Goal: Navigation & Orientation: Find specific page/section

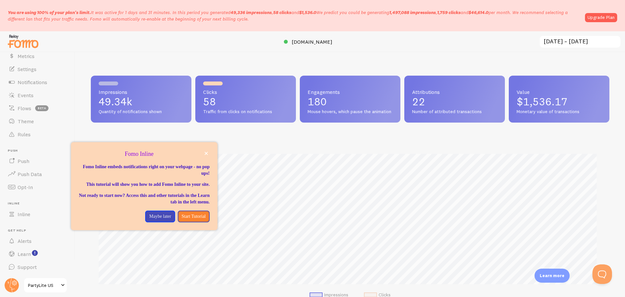
click at [57, 287] on span "PartyLite US" at bounding box center [43, 285] width 31 height 8
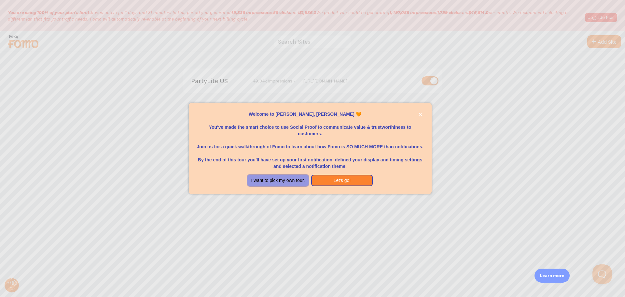
click at [272, 178] on button "I want to pick my own tour." at bounding box center [278, 180] width 62 height 12
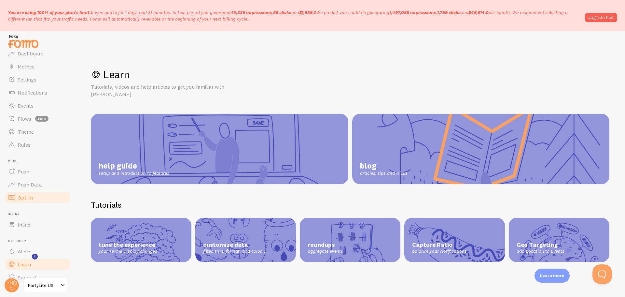
scroll to position [30, 0]
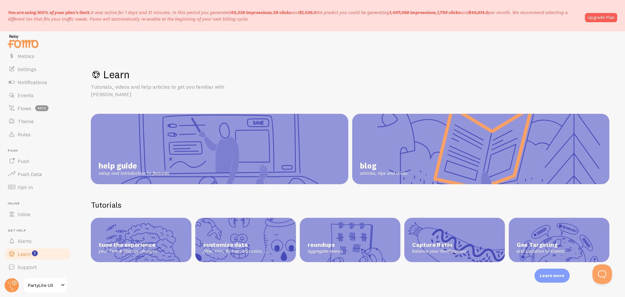
click at [62, 287] on span at bounding box center [63, 285] width 8 height 8
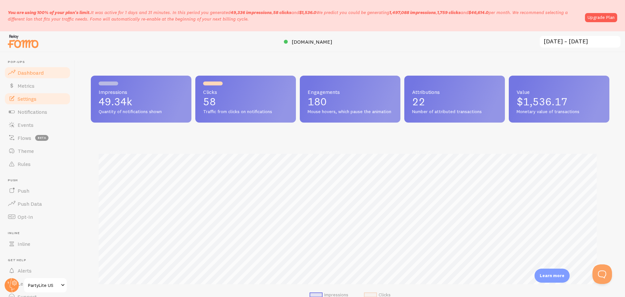
click at [25, 98] on span "Settings" at bounding box center [27, 98] width 19 height 7
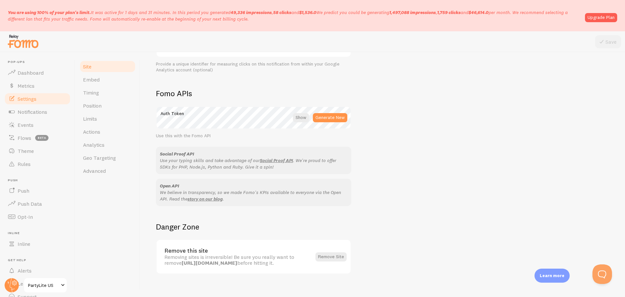
scroll to position [349, 0]
